Goal: Find specific page/section: Find specific page/section

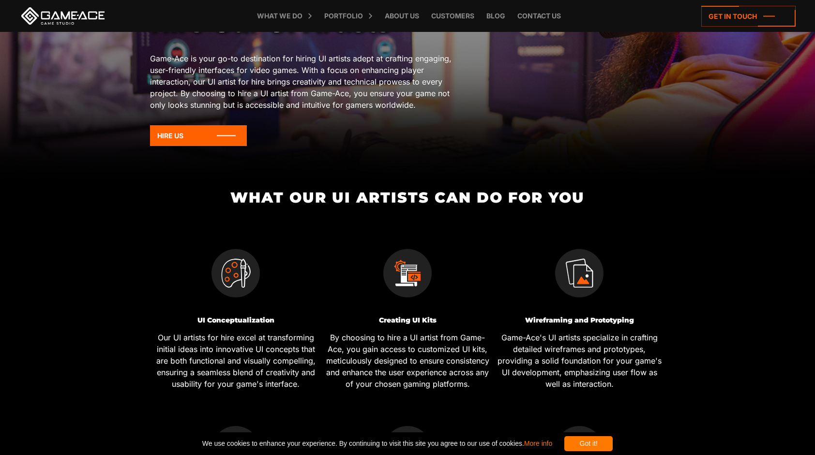
scroll to position [147, 0]
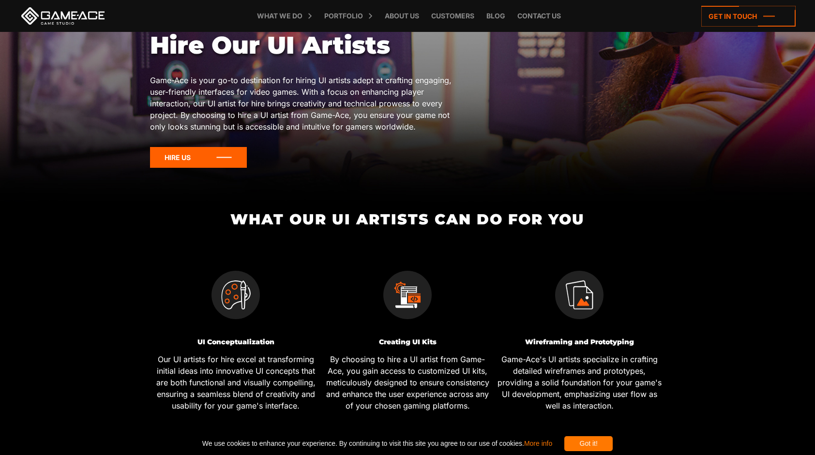
click at [233, 151] on icon at bounding box center [198, 157] width 97 height 21
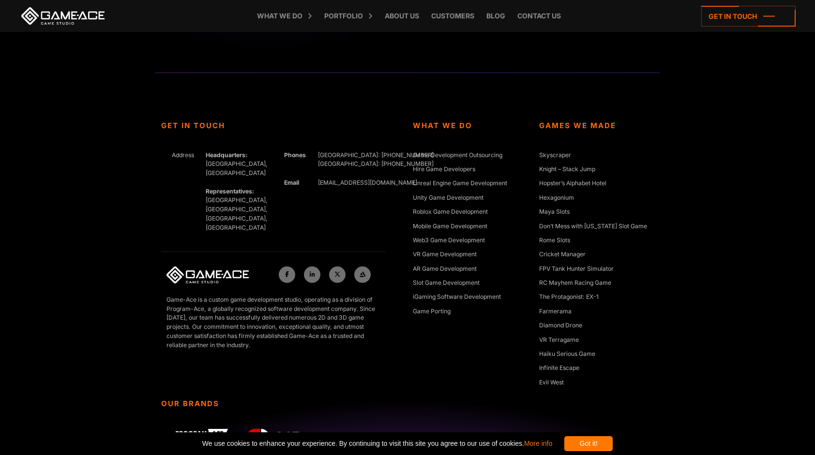
scroll to position [3734, 0]
